Goal: Task Accomplishment & Management: Manage account settings

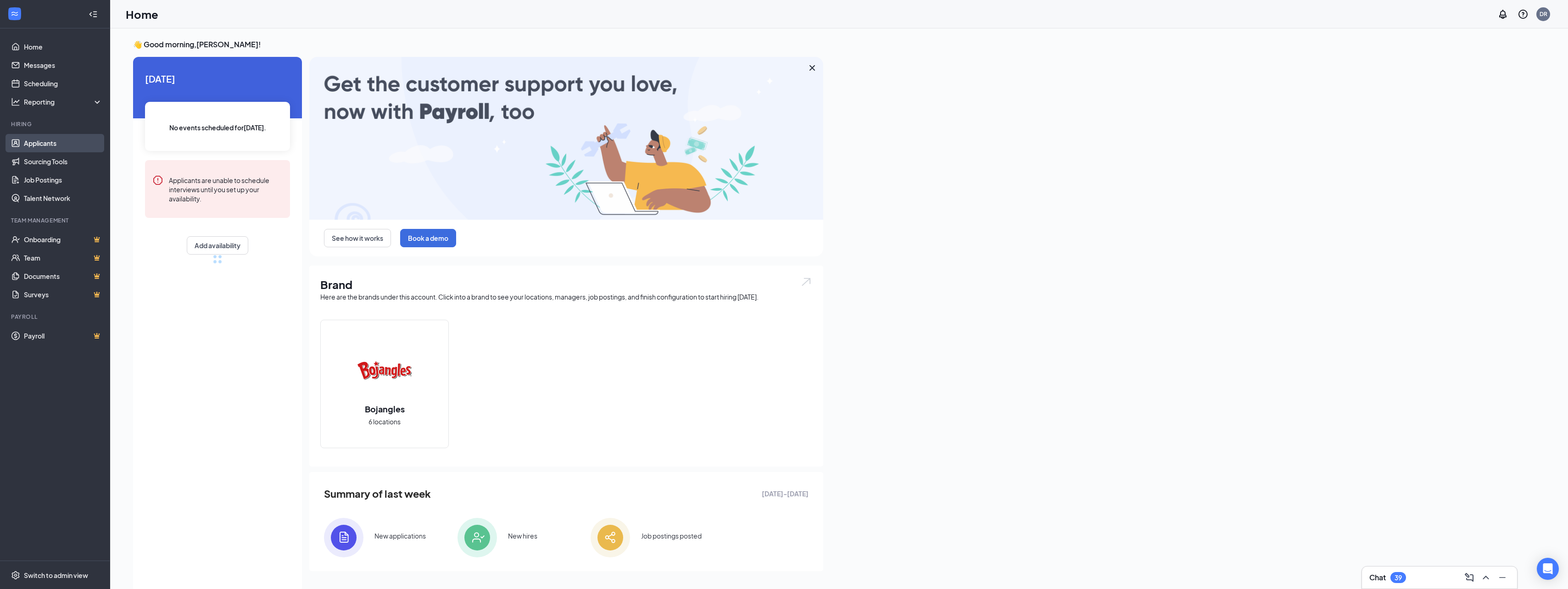
click at [25, 139] on link "Applicants" at bounding box center [63, 143] width 79 height 18
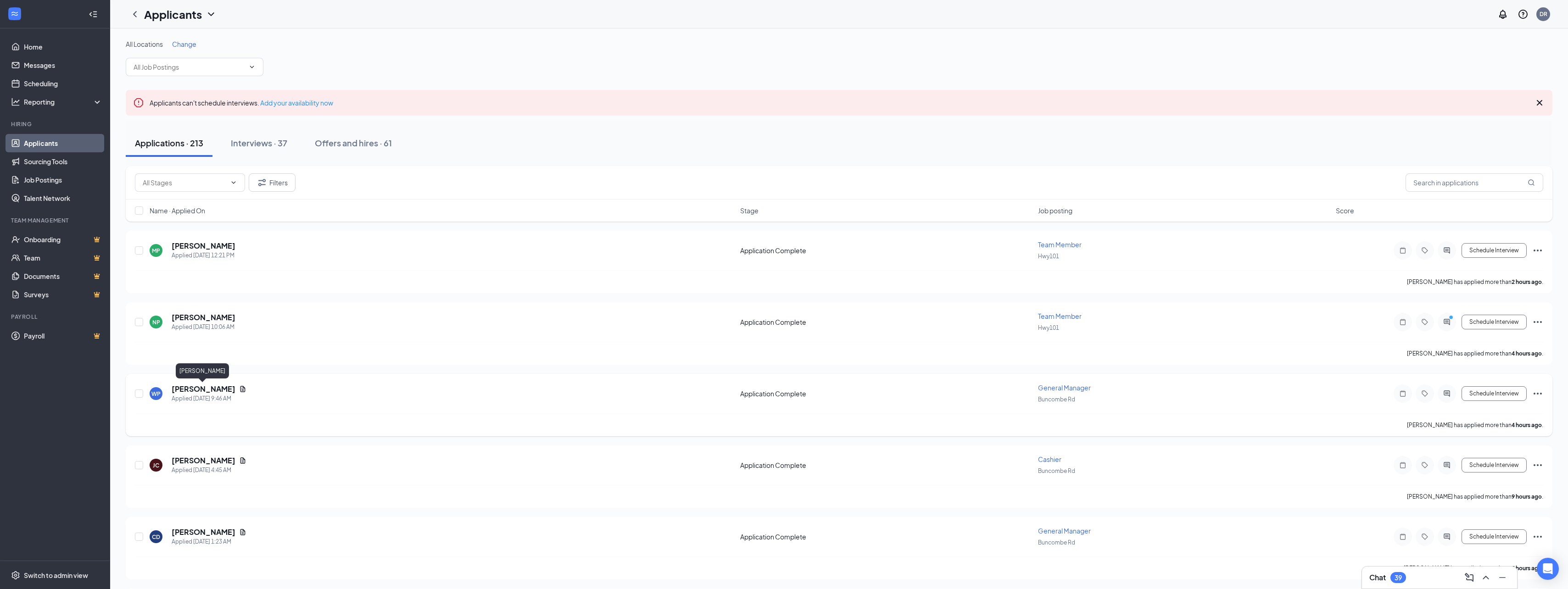
click at [201, 390] on h5 "[PERSON_NAME]" at bounding box center [204, 389] width 64 height 10
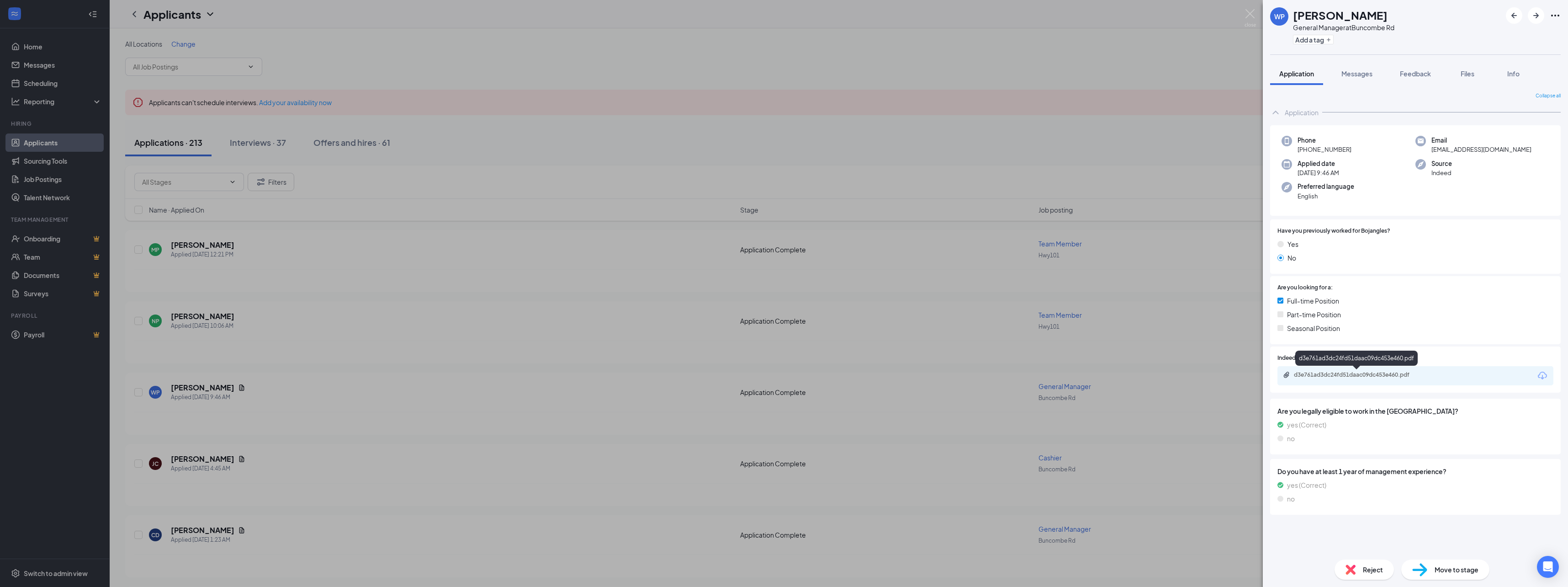
click at [778, 377] on div "d3e761ad3dc24fd51daac09dc453e460.pdf" at bounding box center [1358, 375] width 128 height 7
click at [778, 422] on div "WP [PERSON_NAME] General Manager at Buncombe Rd Add a tag Application Messages …" at bounding box center [784, 294] width 1568 height 587
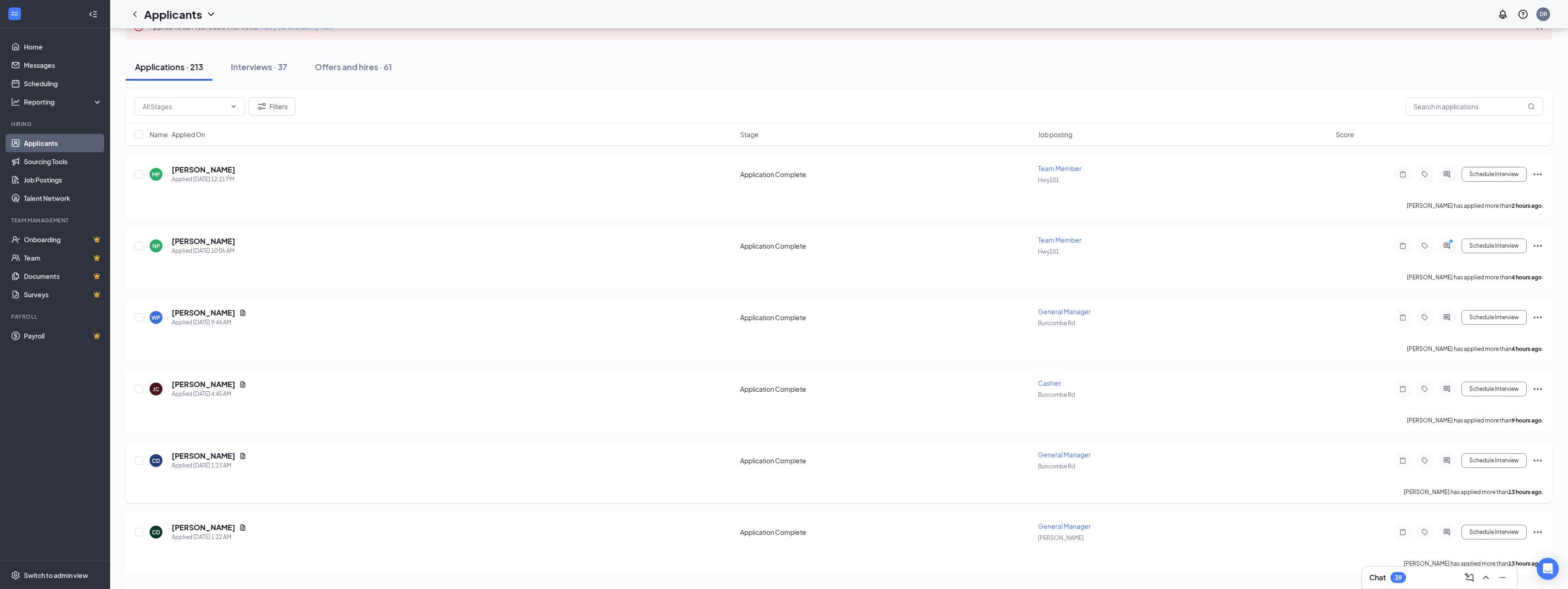
scroll to position [92, 0]
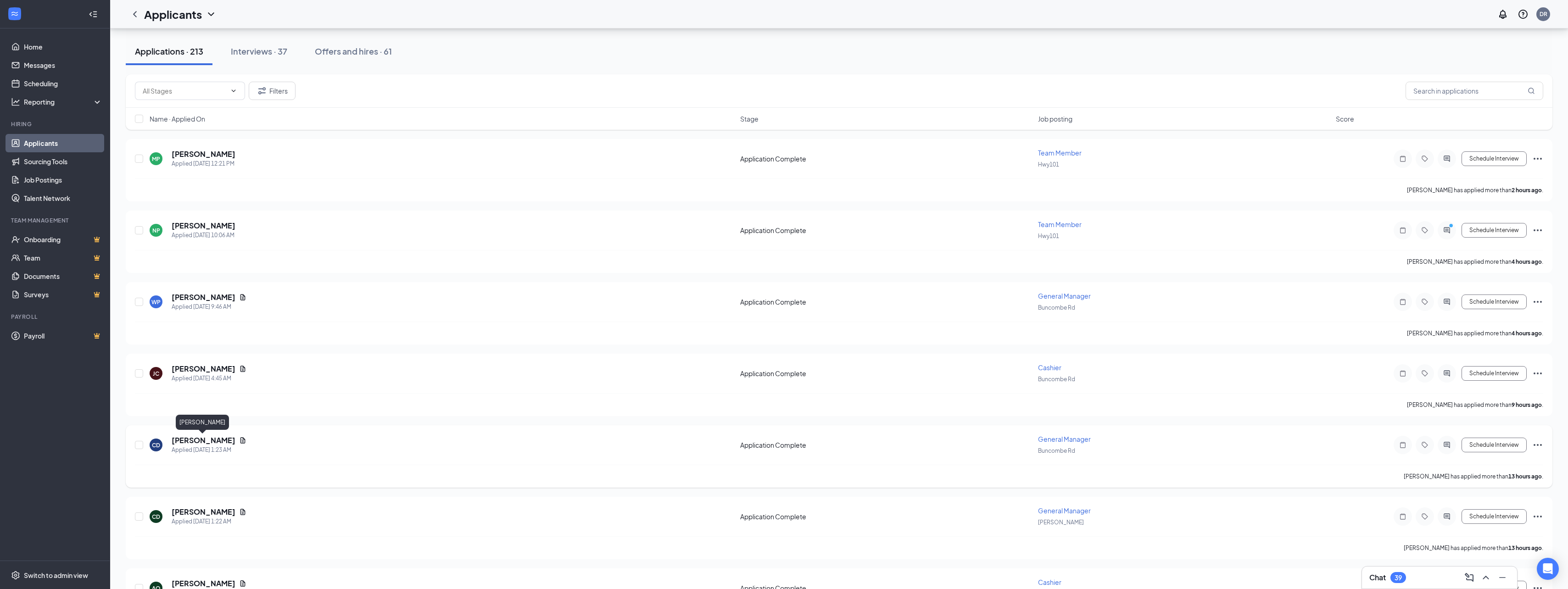
click at [207, 437] on h5 "[PERSON_NAME]" at bounding box center [204, 441] width 64 height 10
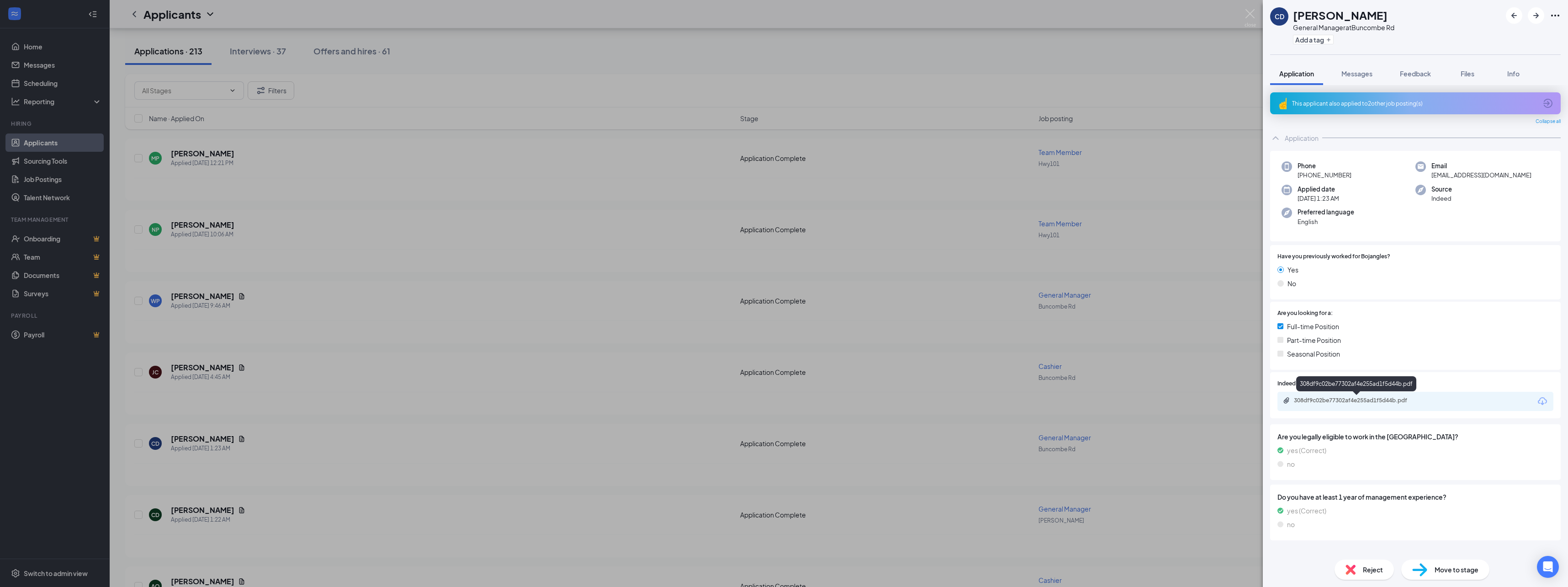
click at [778, 402] on div "308df9c02be77302af4e255ad1f5d44b.pdf" at bounding box center [1358, 401] width 128 height 7
click at [508, 485] on div "CD [PERSON_NAME] General Manager at Buncombe Rd Add a tag Application Messages …" at bounding box center [784, 294] width 1568 height 587
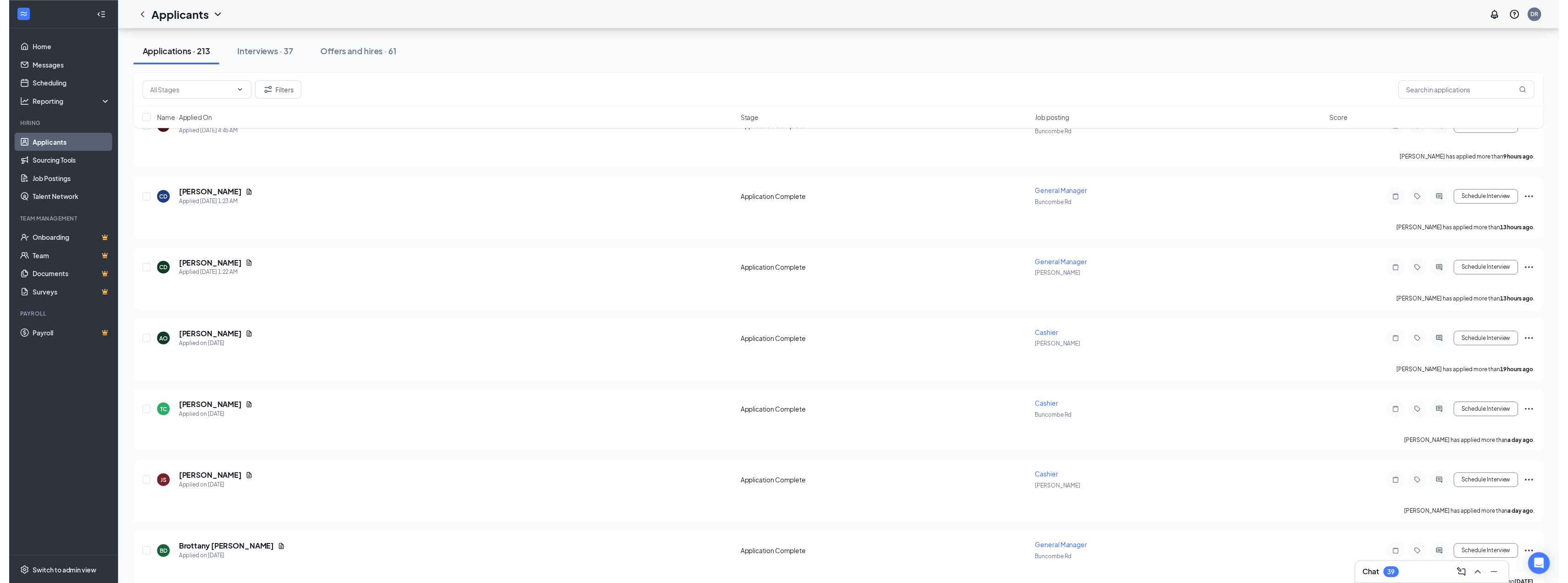
scroll to position [413, 0]
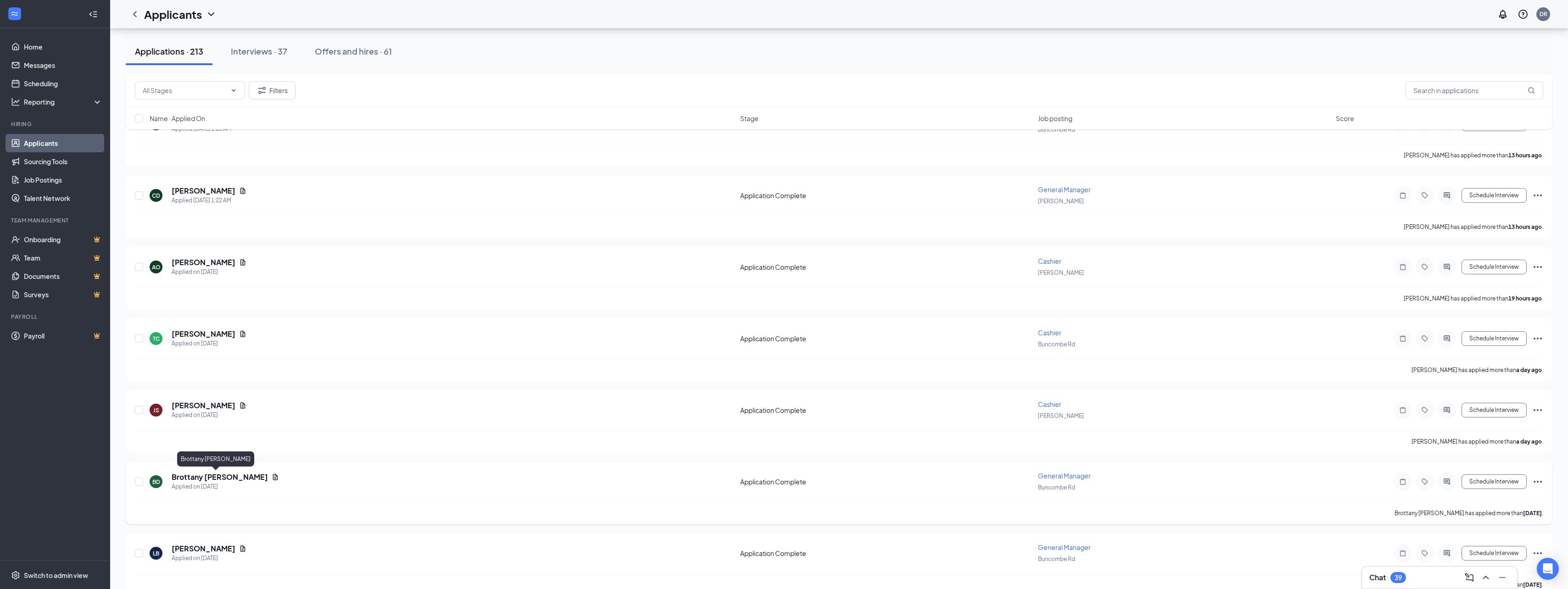
click at [217, 479] on h5 "Brottany [PERSON_NAME]" at bounding box center [220, 477] width 96 height 10
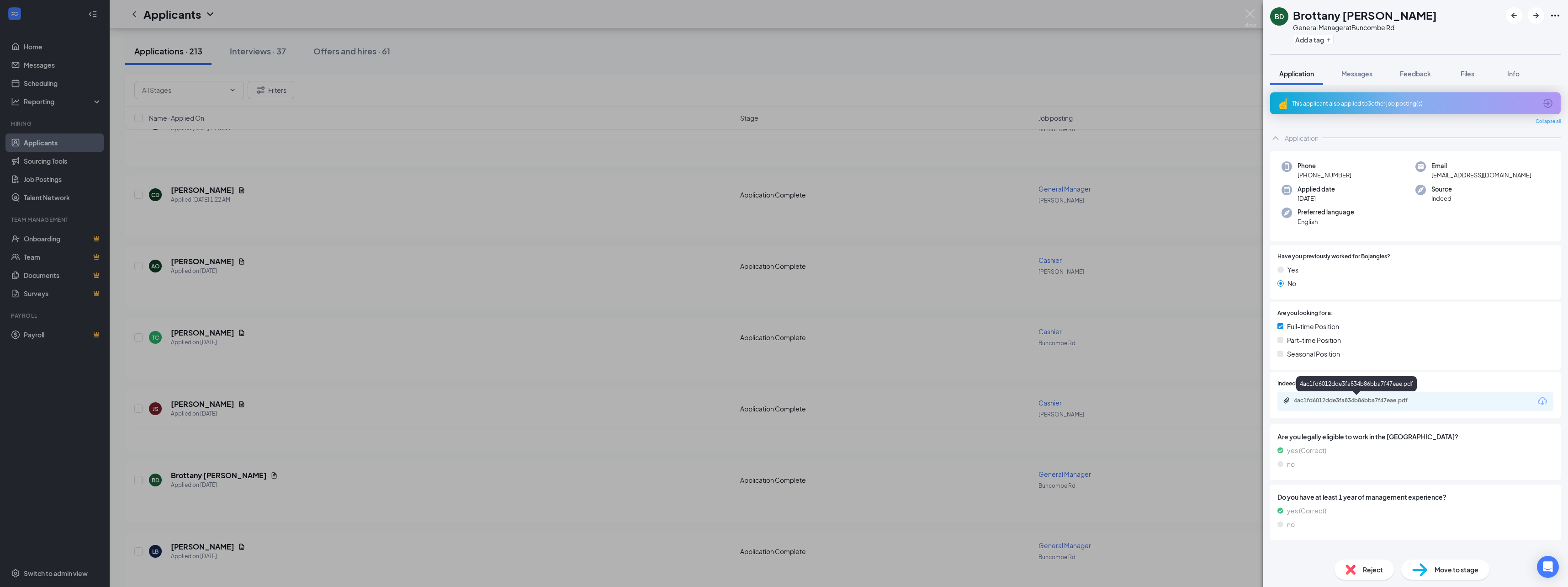
click at [778, 399] on div "4ac1fd6012dde3fa834b86bba7f47eae.pdf" at bounding box center [1358, 401] width 128 height 7
click at [778, 403] on div "4ac1fd6012dde3fa834b86bba7f47eae.pdf" at bounding box center [1358, 401] width 128 height 7
click at [301, 390] on div "BD Brottany [PERSON_NAME] General Manager at Buncombe Rd Add a tag Application …" at bounding box center [784, 294] width 1568 height 587
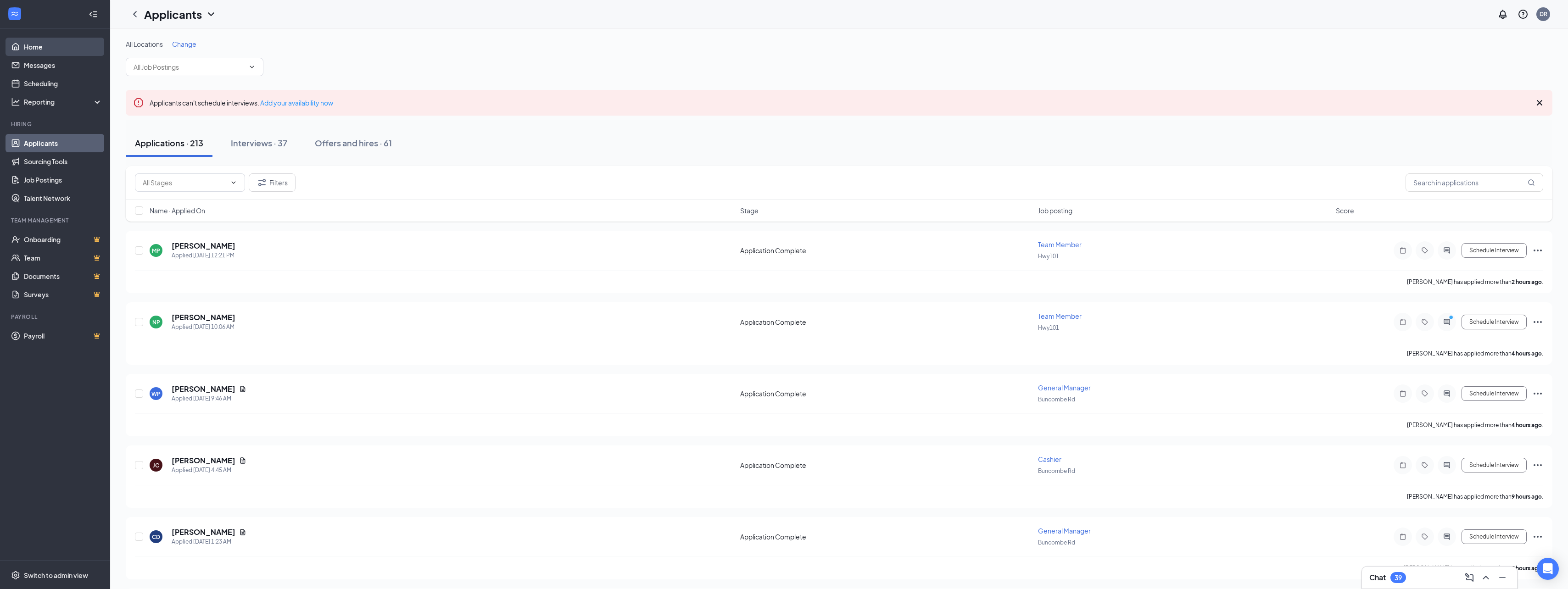
click at [43, 43] on link "Home" at bounding box center [63, 47] width 79 height 18
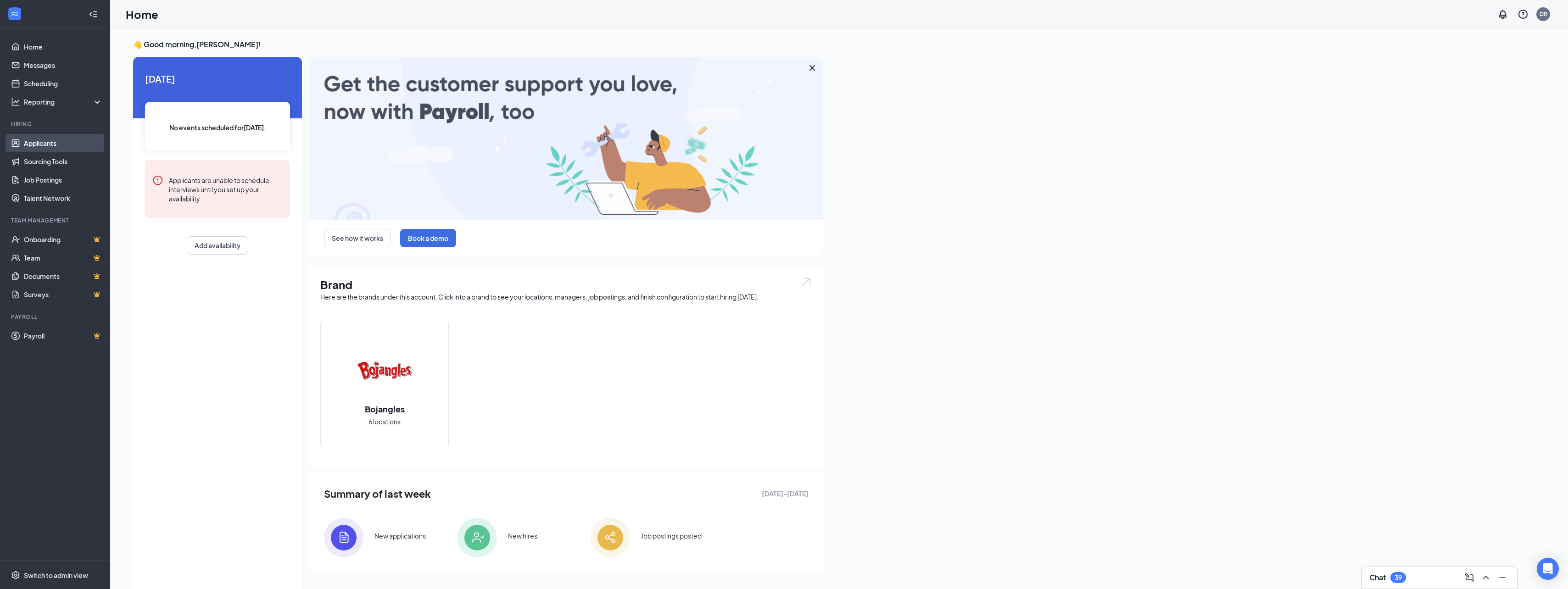
click at [78, 142] on link "Applicants" at bounding box center [63, 143] width 79 height 18
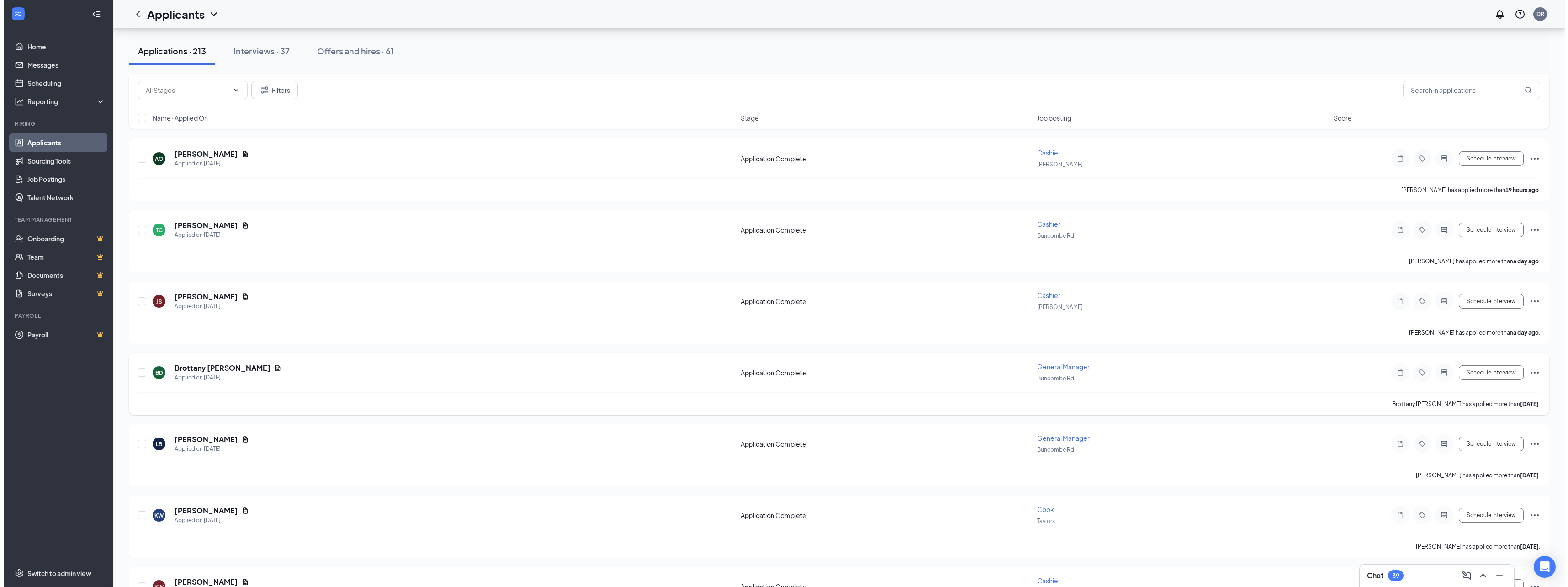
scroll to position [541, 0]
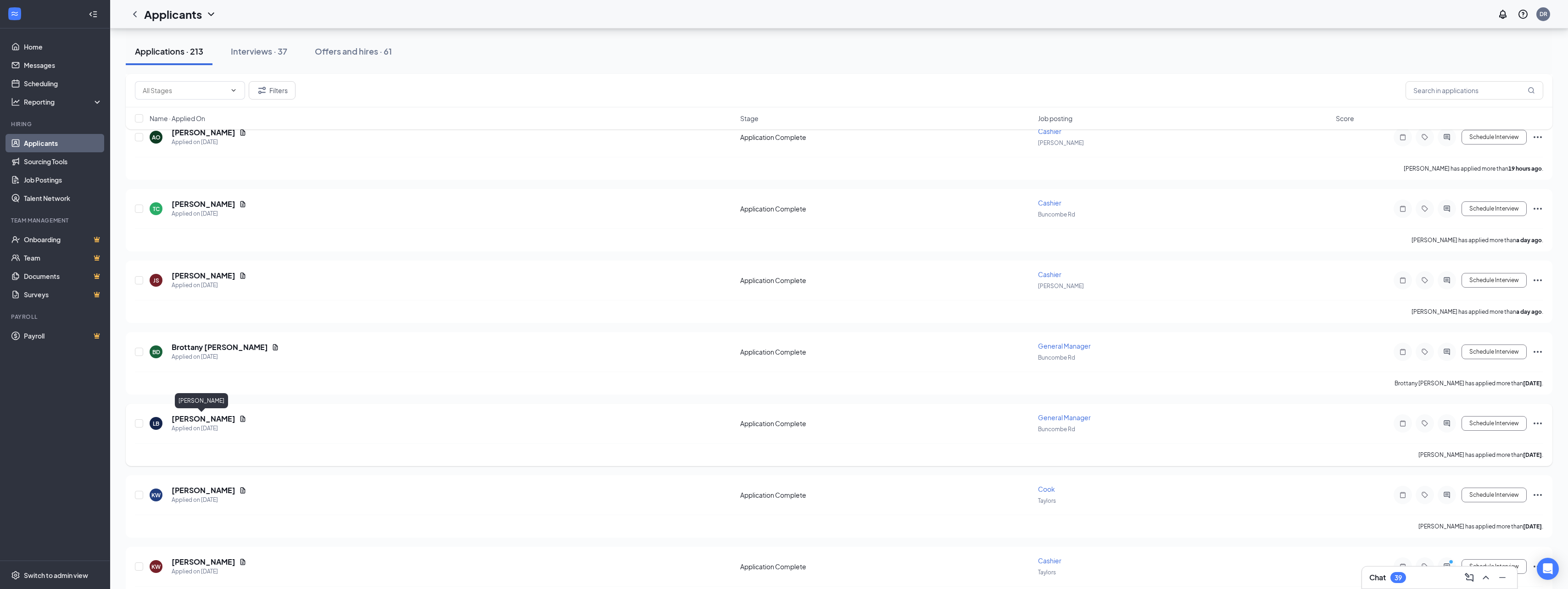
click at [193, 416] on h5 "[PERSON_NAME]" at bounding box center [204, 419] width 64 height 10
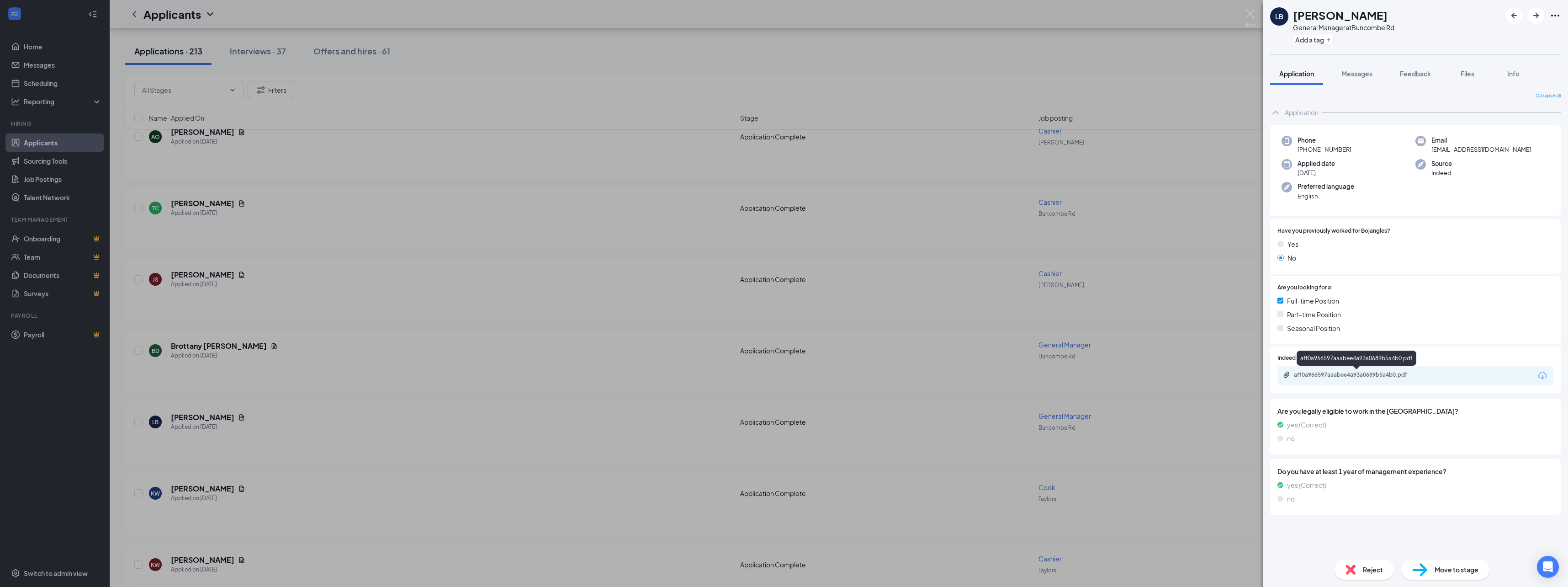
click at [1372, 371] on div "aff0a966597aaabee4a93a0689b5a4b0.pdf" at bounding box center [1358, 375] width 128 height 7
